Goal: Check status: Check status

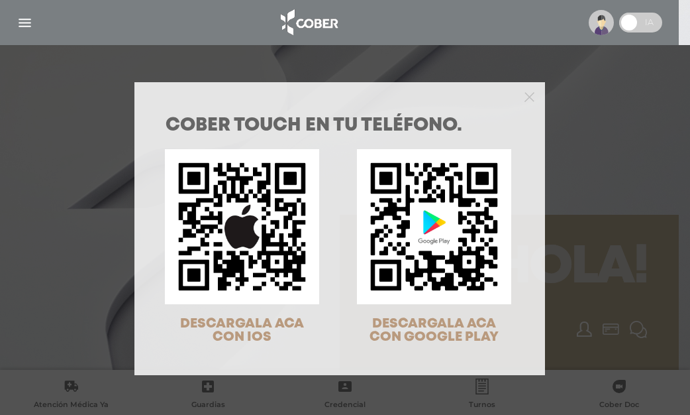
click at [26, 21] on div "COBER TOUCH en tu teléfono. DESCARGALA ACA CON IOS DESCARGALA ACA CON GOOGLE PL…" at bounding box center [345, 207] width 690 height 415
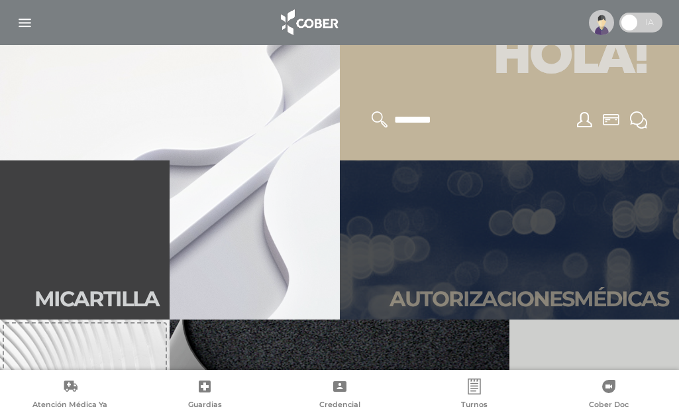
scroll to position [309, 0]
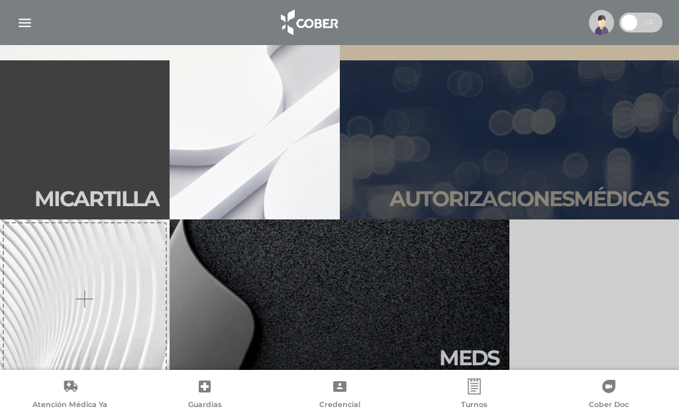
click at [464, 196] on h2 "Autori zaciones médicas" at bounding box center [528, 198] width 279 height 25
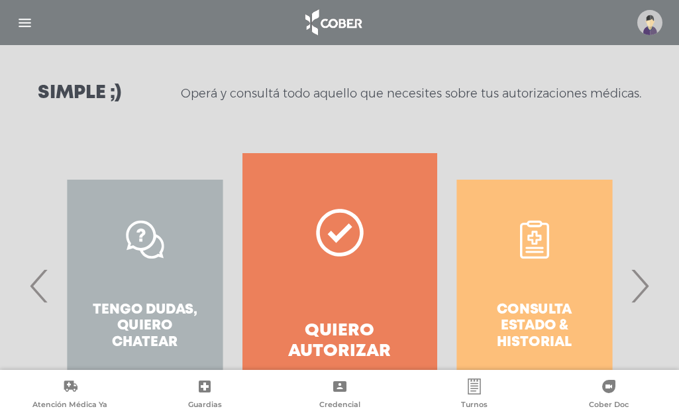
scroll to position [185, 0]
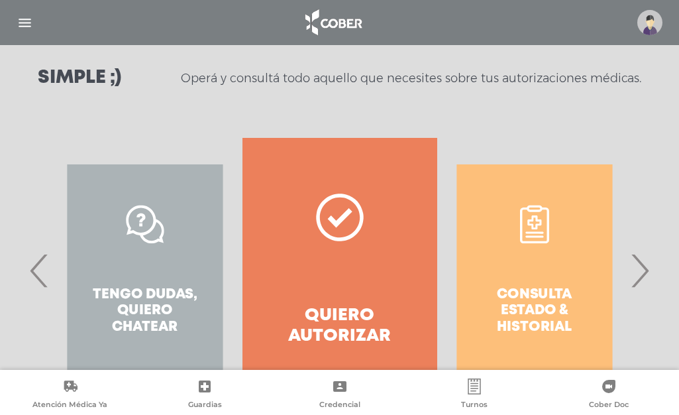
click at [638, 268] on span "›" at bounding box center [639, 270] width 26 height 72
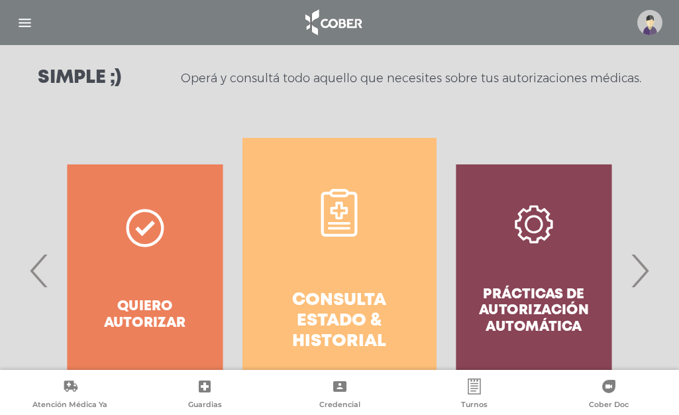
click at [350, 310] on h4 "Consulta estado & historial" at bounding box center [339, 321] width 147 height 62
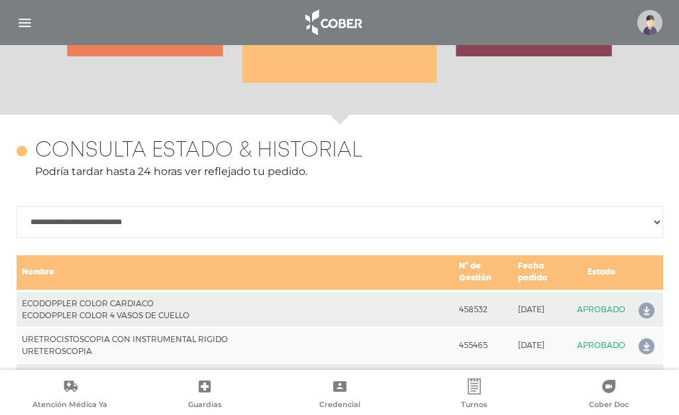
scroll to position [588, 0]
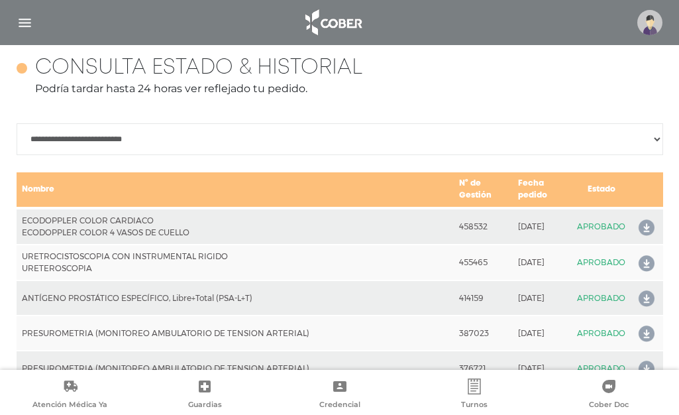
click at [642, 226] on icon at bounding box center [643, 227] width 21 height 21
click at [28, 20] on img "button" at bounding box center [25, 23] width 17 height 17
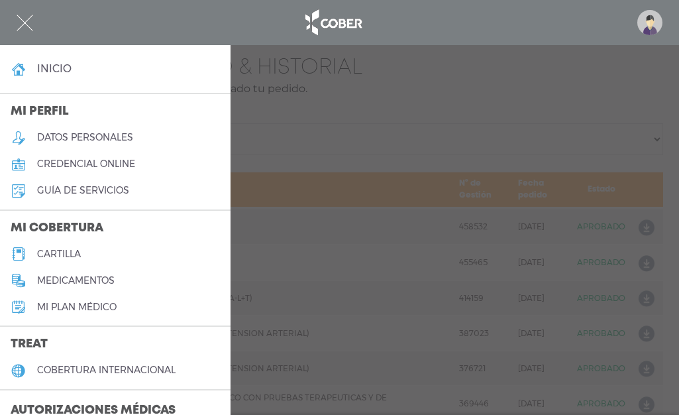
click at [69, 405] on h3 "Autorizaciones médicas" at bounding box center [93, 410] width 186 height 25
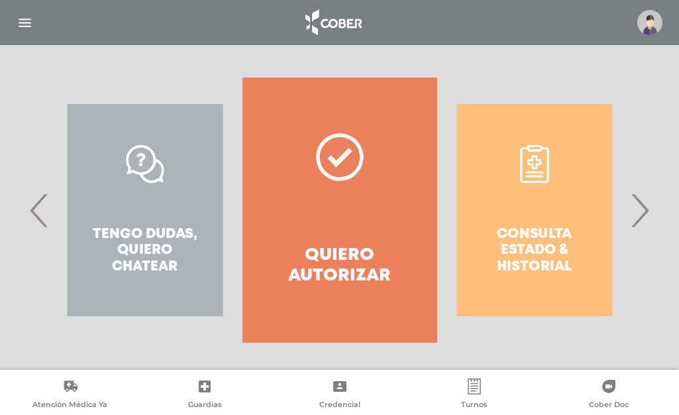
scroll to position [247, 0]
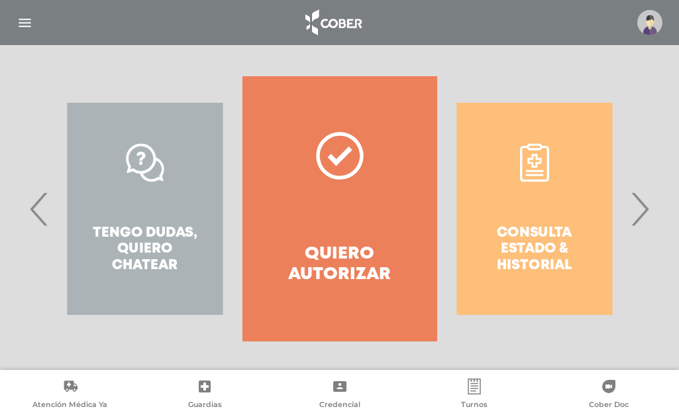
click at [634, 211] on span "›" at bounding box center [639, 209] width 26 height 72
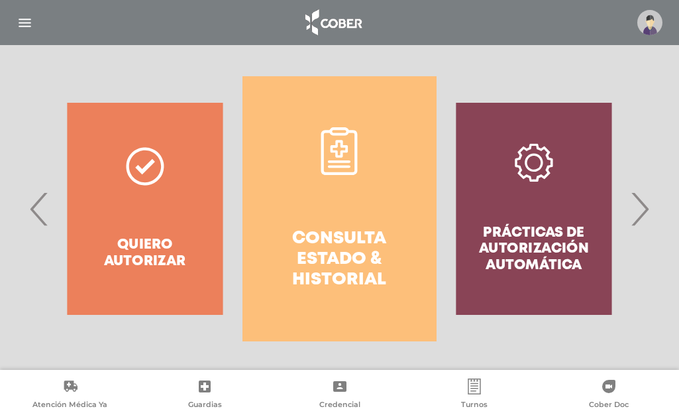
click at [643, 209] on span "›" at bounding box center [639, 209] width 26 height 72
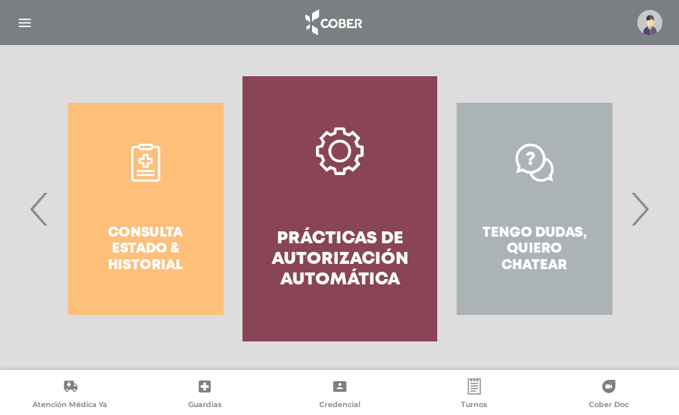
click at [338, 240] on h4 "Prácticas de autorización automática" at bounding box center [339, 259] width 147 height 62
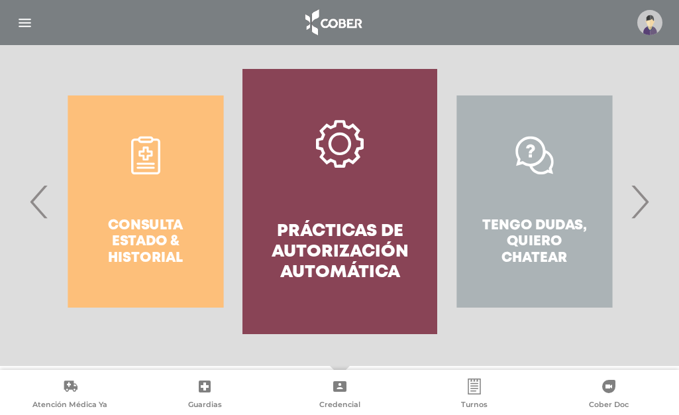
scroll to position [185, 0]
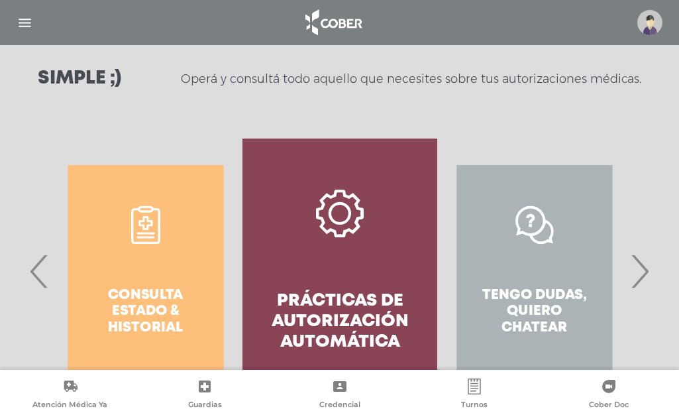
click at [640, 268] on span "›" at bounding box center [639, 271] width 26 height 72
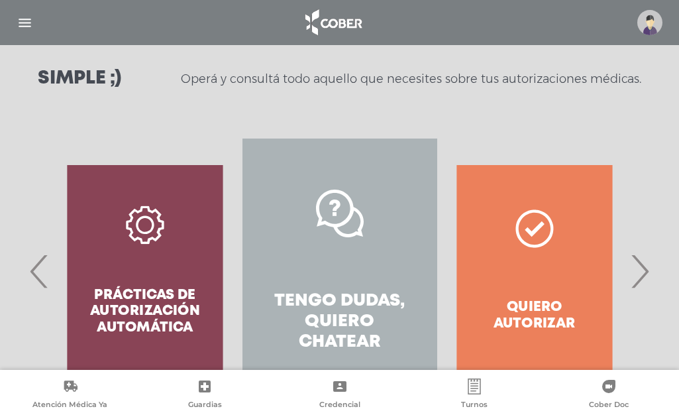
click at [640, 268] on span "›" at bounding box center [639, 271] width 26 height 72
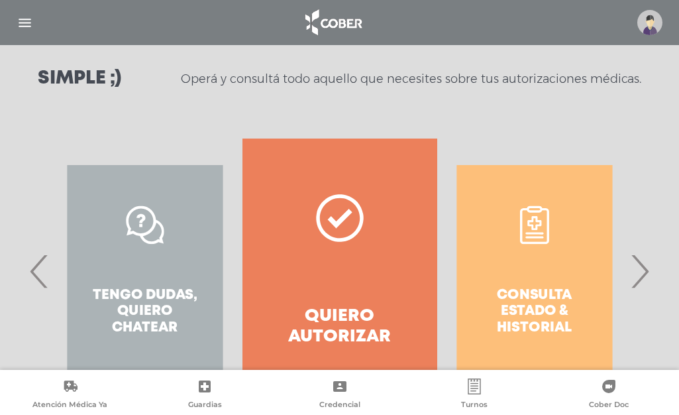
click at [640, 268] on span "›" at bounding box center [639, 271] width 26 height 72
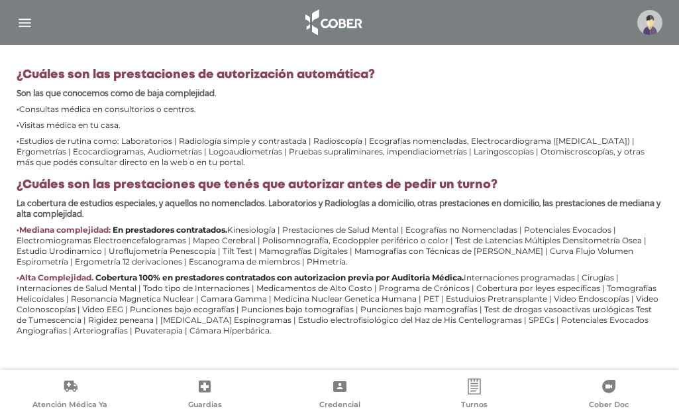
scroll to position [617, 0]
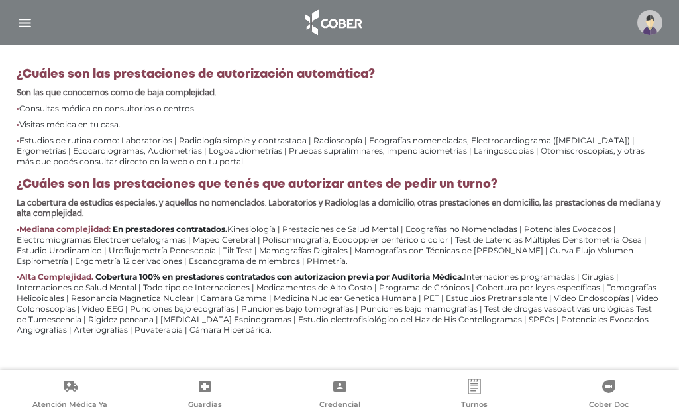
click at [23, 23] on img "button" at bounding box center [25, 23] width 17 height 17
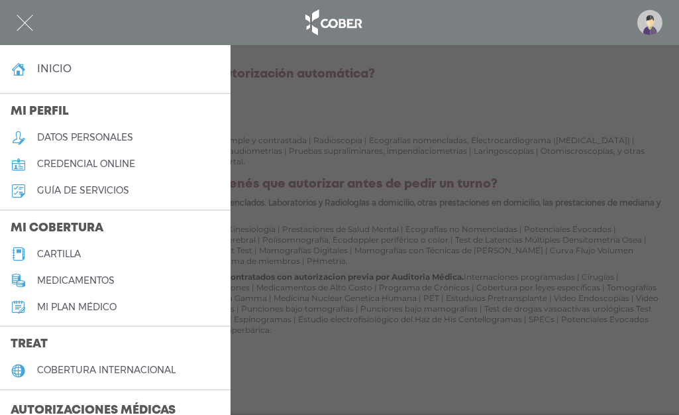
click at [20, 23] on img "button" at bounding box center [25, 23] width 17 height 17
